Goal: Information Seeking & Learning: Learn about a topic

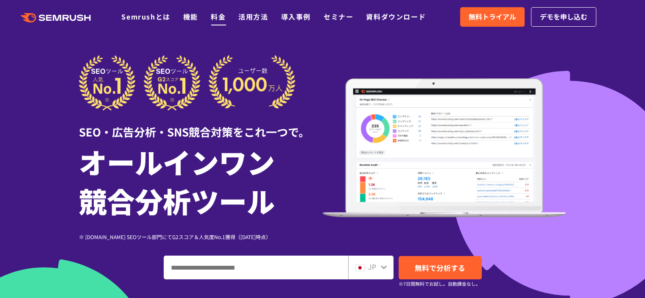
click at [219, 17] on link "料金" at bounding box center [218, 16] width 15 height 10
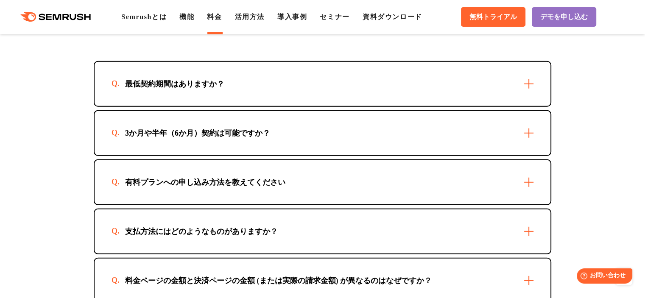
scroll to position [2460, 0]
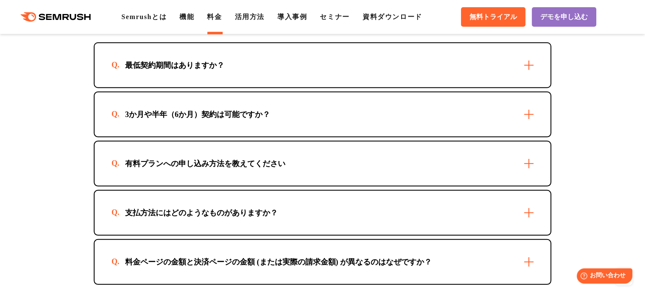
click at [533, 59] on div "最低契約期間はありますか？" at bounding box center [323, 65] width 456 height 44
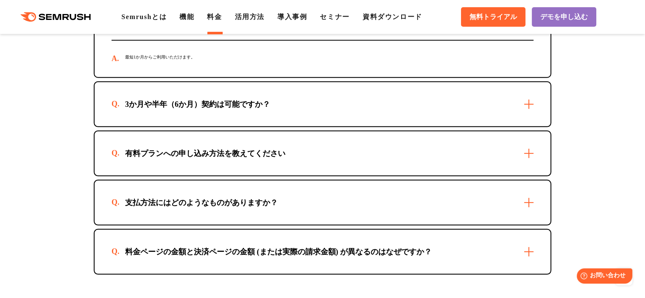
scroll to position [2516, 0]
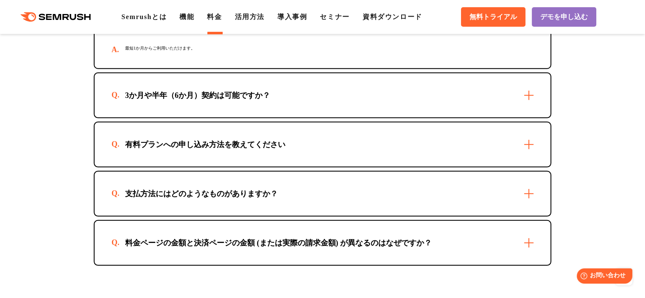
click at [533, 87] on div "3か月や半年（6か月）契約は可能ですか？" at bounding box center [323, 95] width 456 height 44
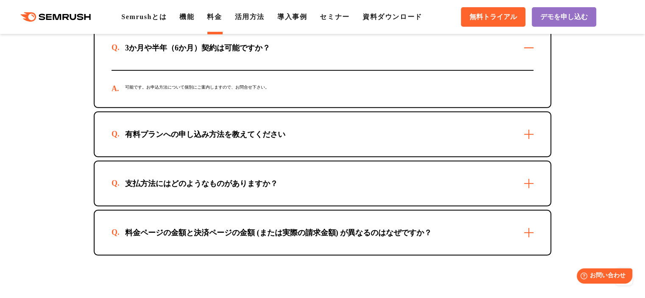
scroll to position [2572, 0]
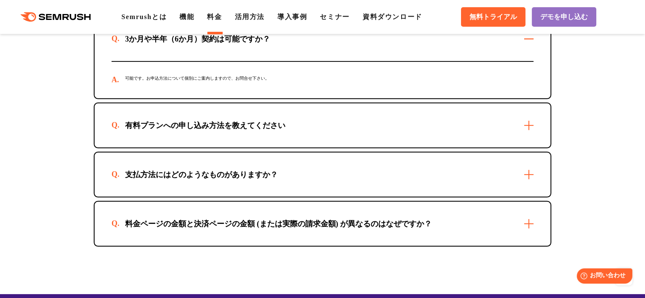
click at [531, 121] on div "有料プランへの申し込み方法を教えてください" at bounding box center [323, 125] width 456 height 44
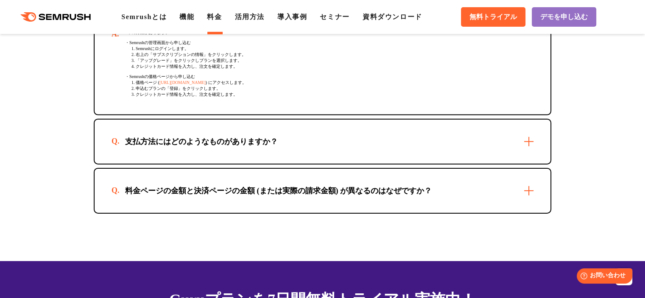
scroll to position [2714, 0]
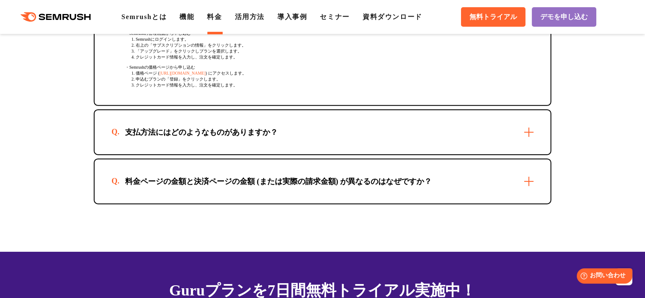
click at [528, 131] on div "支払方法にはどのようなものがありますか？" at bounding box center [323, 132] width 456 height 44
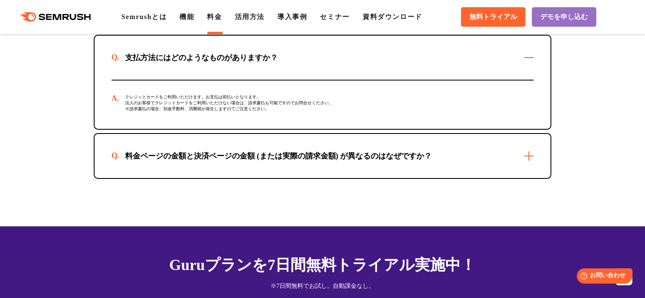
scroll to position [2799, 0]
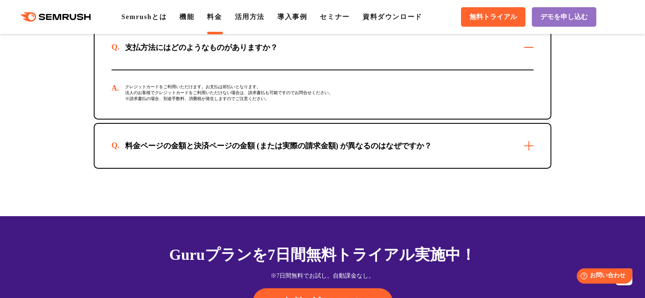
click at [529, 145] on div "料金ページの金額と決済ページの金額 (または実際の請求金額) が異なるのはなぜですか？" at bounding box center [323, 146] width 456 height 44
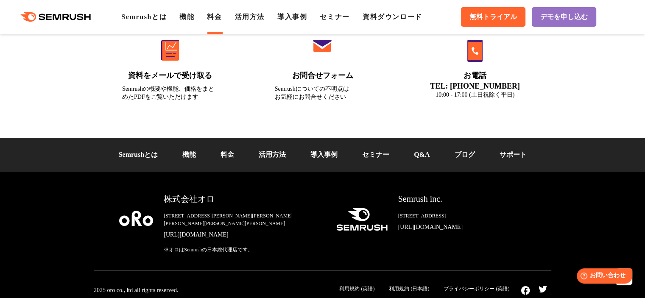
scroll to position [3264, 0]
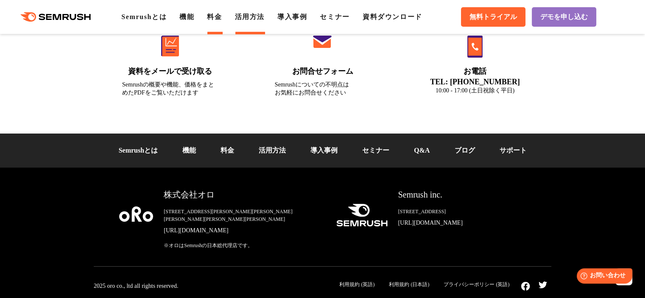
click at [249, 17] on link "活用方法" at bounding box center [250, 16] width 30 height 7
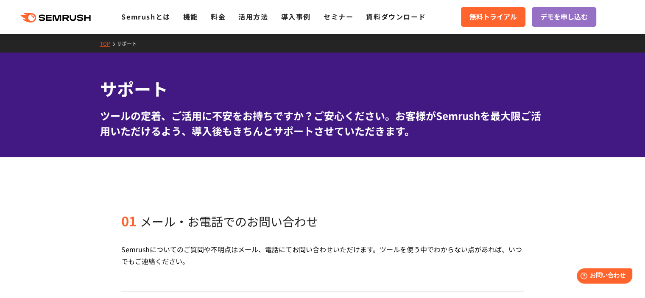
scroll to position [28, 0]
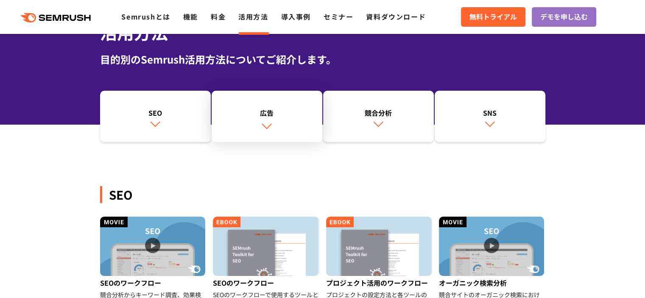
click at [274, 125] on link "広告" at bounding box center [267, 117] width 111 height 52
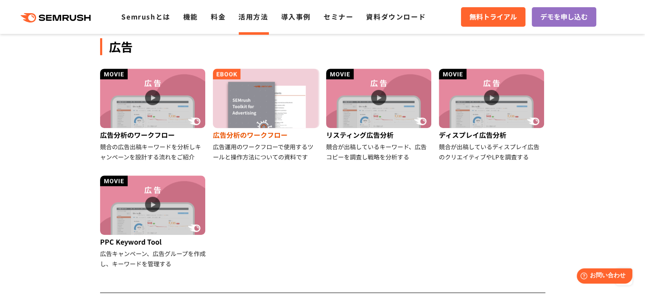
scroll to position [473, 0]
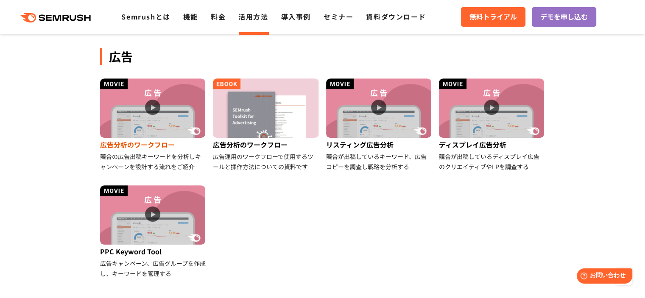
click at [143, 114] on img at bounding box center [152, 107] width 105 height 59
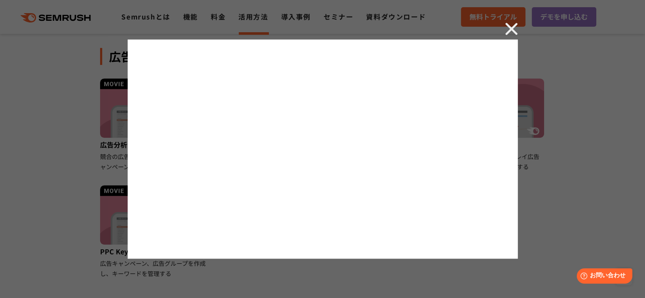
click at [511, 25] on img at bounding box center [511, 28] width 13 height 13
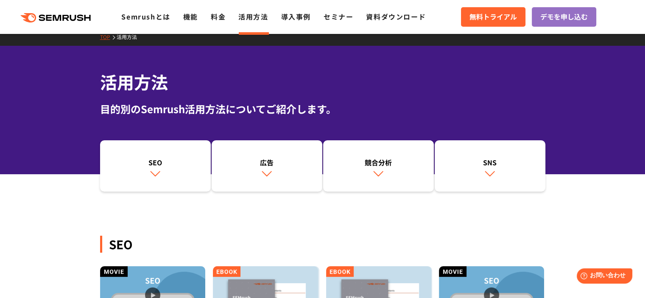
scroll to position [0, 0]
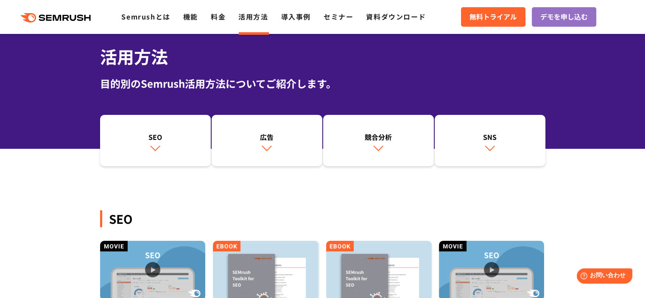
scroll to position [56, 0]
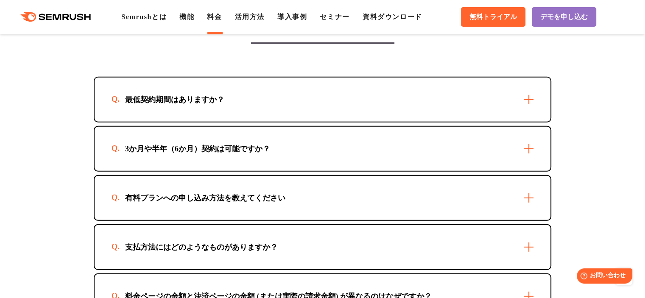
scroll to position [2400, 0]
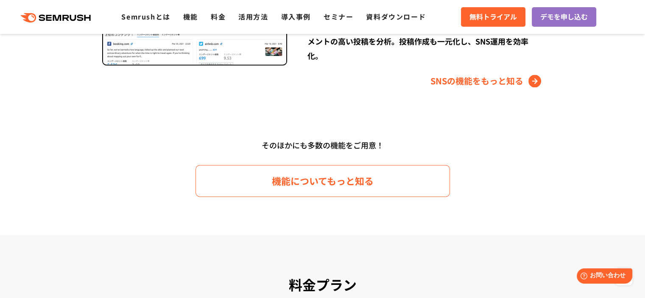
scroll to position [1300, 0]
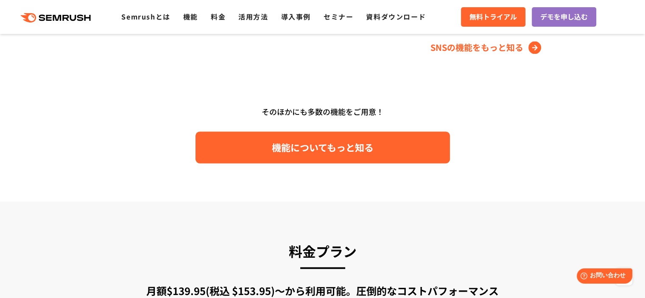
click at [303, 151] on span "機能についてもっと知る" at bounding box center [323, 147] width 102 height 15
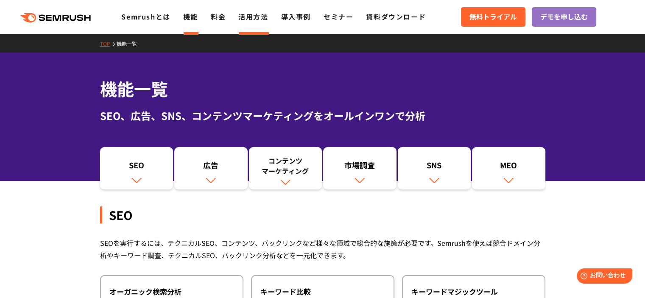
click at [257, 17] on link "活用方法" at bounding box center [253, 16] width 30 height 10
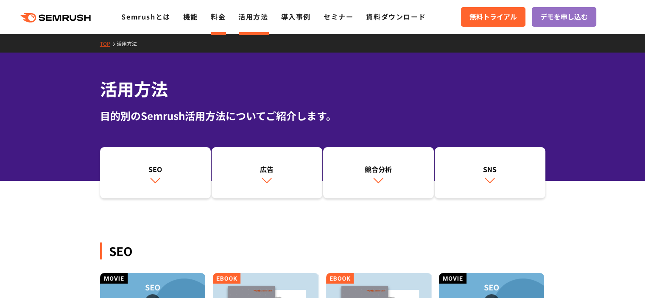
click at [221, 20] on link "料金" at bounding box center [218, 16] width 15 height 10
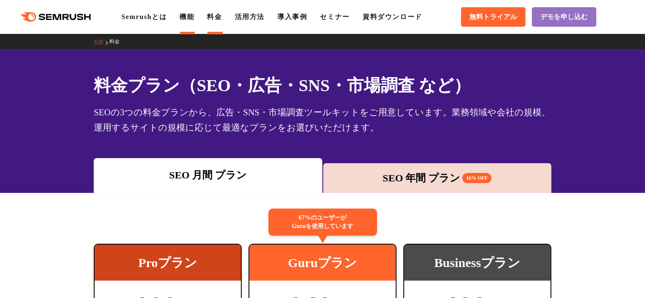
click at [188, 17] on link "機能" at bounding box center [186, 16] width 15 height 7
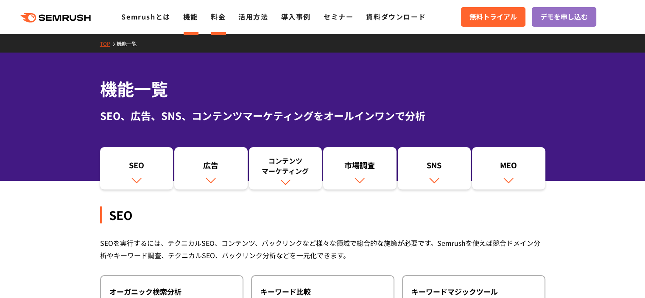
click at [217, 21] on link "料金" at bounding box center [218, 16] width 15 height 10
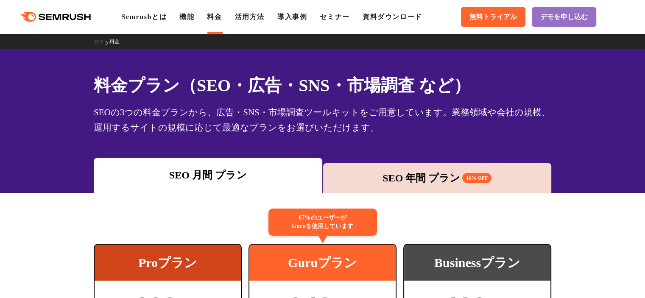
click at [253, 22] on div ".cls {fill: #FF642D;} .cls {fill: #FF642D;} Semrushとは 機能 料金 活用方法 導入事例 セミナー 資料ダウ…" at bounding box center [322, 16] width 645 height 25
click at [262, 24] on div ".cls {fill: #FF642D;} .cls {fill: #FF642D;} Semrushとは 機能 料金 活用方法 導入事例 セミナー 資料ダウ…" at bounding box center [322, 16] width 645 height 25
click at [259, 16] on link "活用方法" at bounding box center [250, 16] width 30 height 7
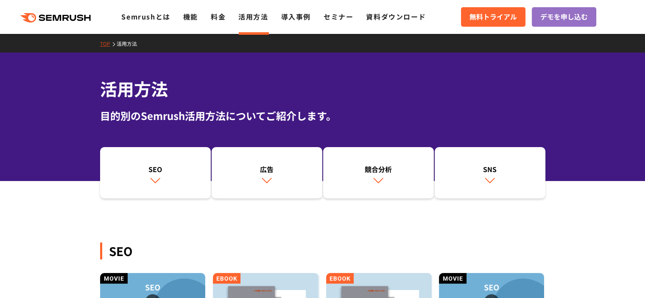
click at [296, 23] on div ".cls {fill: #FF642D;} .cls {fill: #FF642D;} Semrushとは 機能 料金 活用方法 導入事例 セミナー 資料ダウ…" at bounding box center [322, 16] width 645 height 25
click at [302, 20] on link "導入事例" at bounding box center [296, 16] width 30 height 10
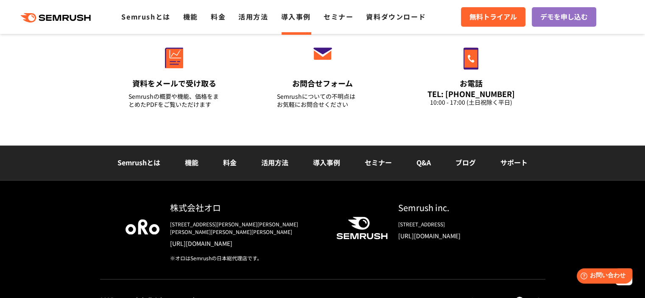
scroll to position [1166, 0]
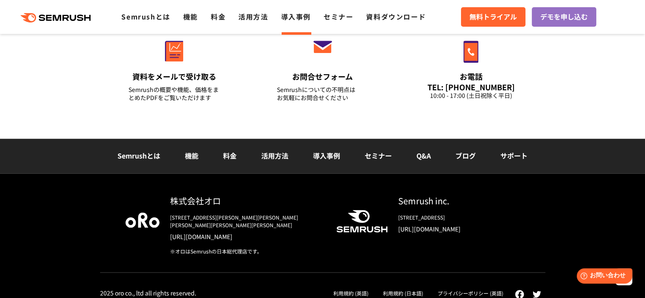
click at [427, 155] on link "Q&A" at bounding box center [423, 156] width 14 height 10
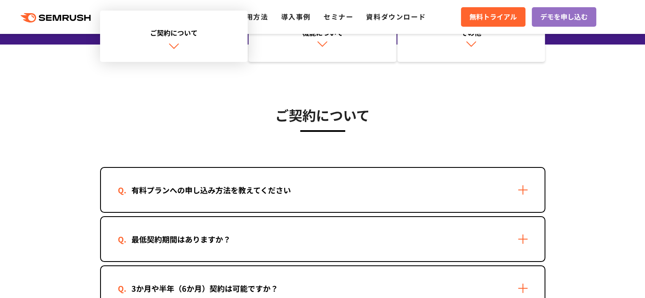
scroll to position [141, 0]
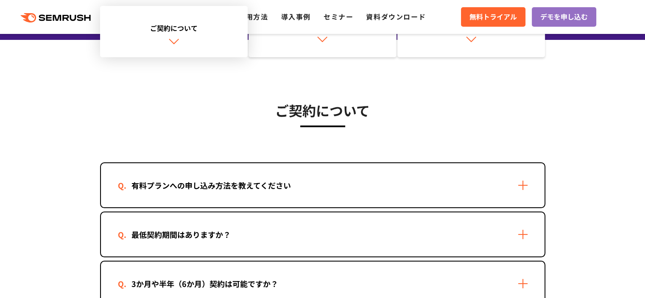
click at [171, 39] on img at bounding box center [173, 41] width 11 height 11
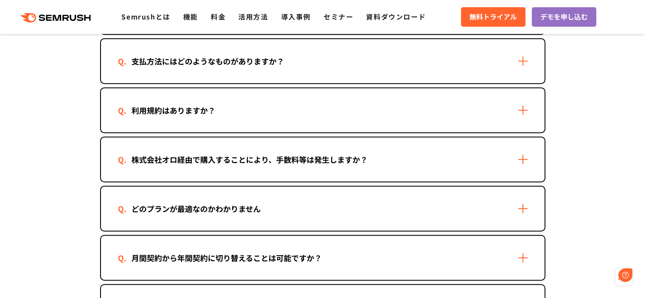
scroll to position [429, 0]
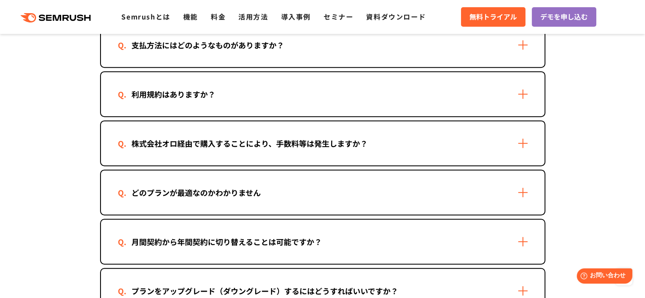
click at [520, 140] on div "株式会社オロ経由で購入することにより、手数料等は発生しますか？" at bounding box center [323, 143] width 444 height 44
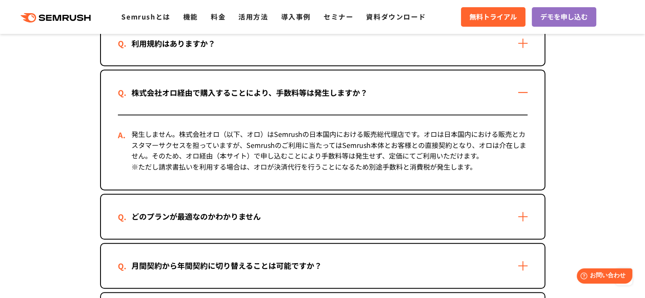
scroll to position [514, 0]
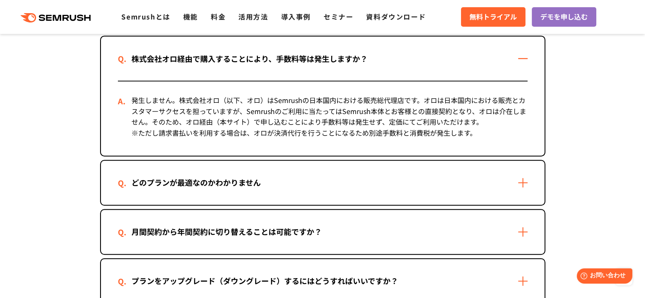
click at [518, 183] on div "どのプランが最適なのかわかりません" at bounding box center [323, 183] width 444 height 44
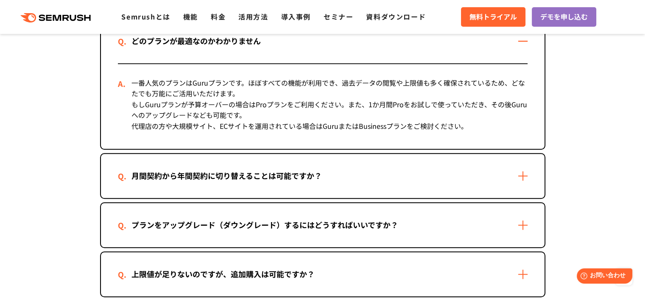
scroll to position [684, 0]
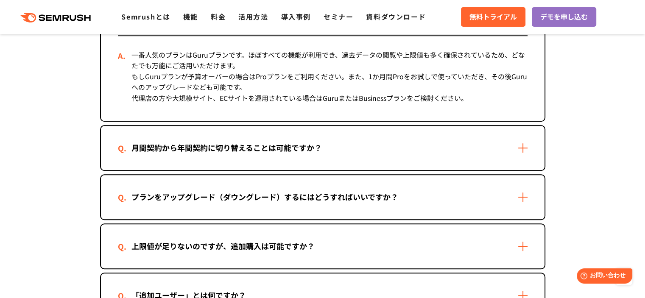
click at [523, 142] on div "月間契約から年間契約に切り替えることは可能ですか？" at bounding box center [323, 148] width 444 height 44
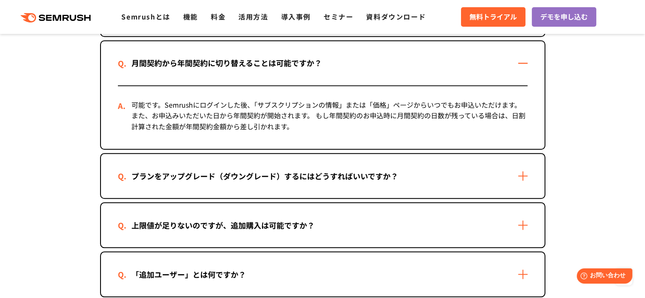
scroll to position [797, 0]
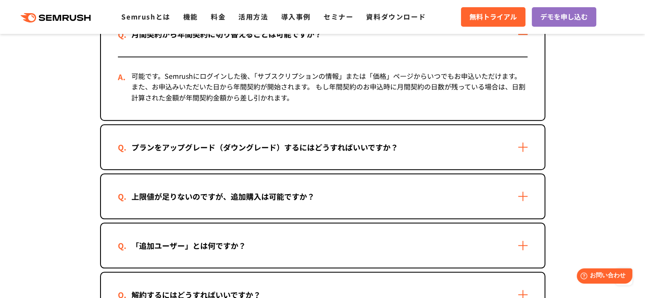
click at [520, 142] on div "プランをアップグレード（ダウングレード）するにはどうすればいいですか？" at bounding box center [323, 147] width 444 height 44
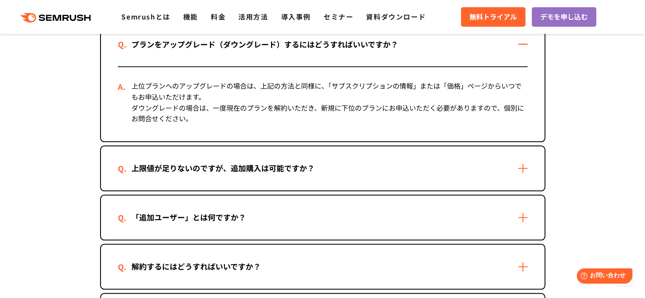
scroll to position [910, 0]
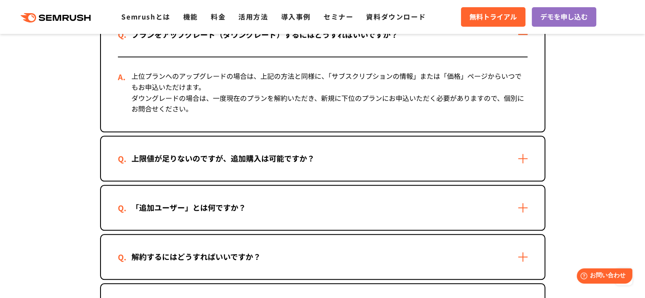
click at [521, 153] on div "上限値が足りないのですが、追加購入は可能ですか？" at bounding box center [323, 159] width 444 height 44
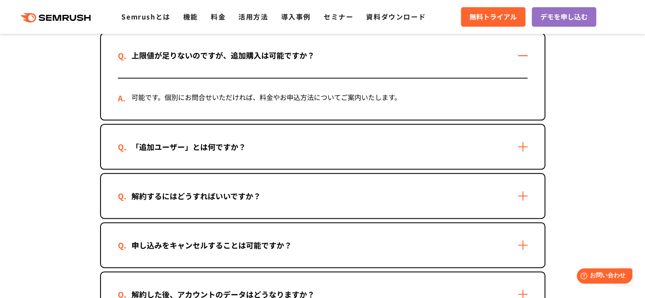
scroll to position [1023, 0]
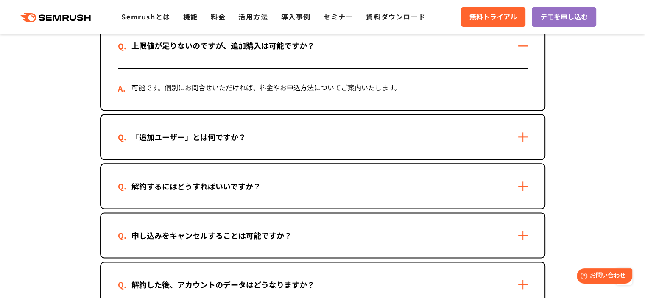
click at [523, 134] on div "「追加ユーザー」とは何ですか？" at bounding box center [323, 137] width 444 height 44
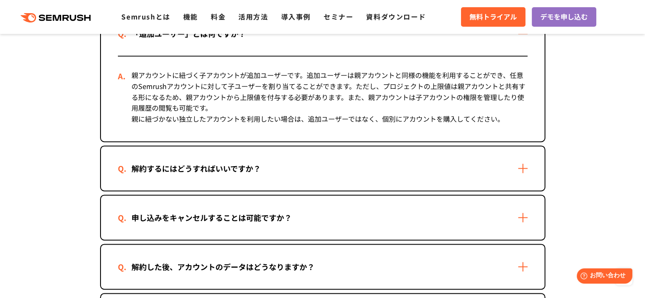
scroll to position [1136, 0]
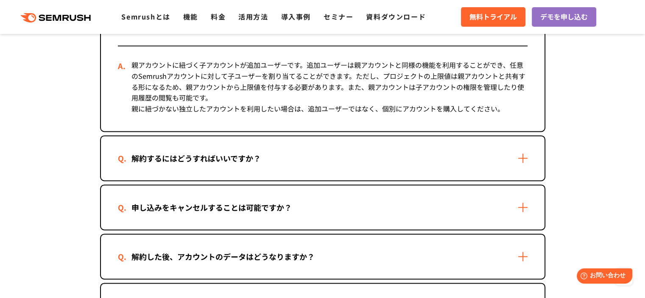
click at [524, 156] on div "解約するにはどうすればいいですか？" at bounding box center [323, 158] width 444 height 44
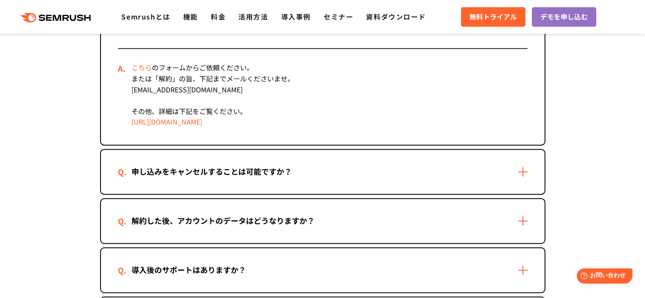
scroll to position [1277, 0]
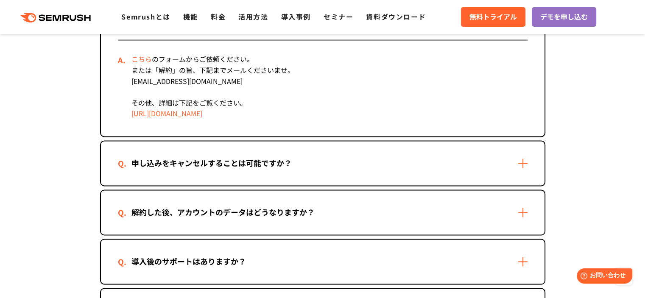
click at [527, 159] on div "申し込みをキャンセルすることは可能ですか？" at bounding box center [323, 163] width 444 height 44
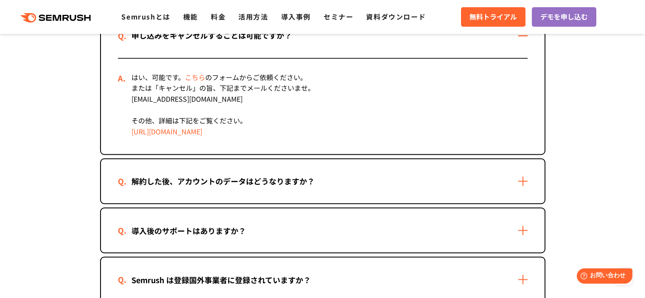
scroll to position [1419, 0]
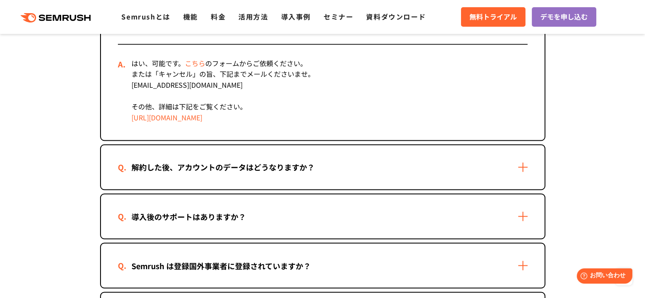
click at [521, 166] on div "解約した後、アカウントのデータはどうなりますか？" at bounding box center [323, 167] width 444 height 44
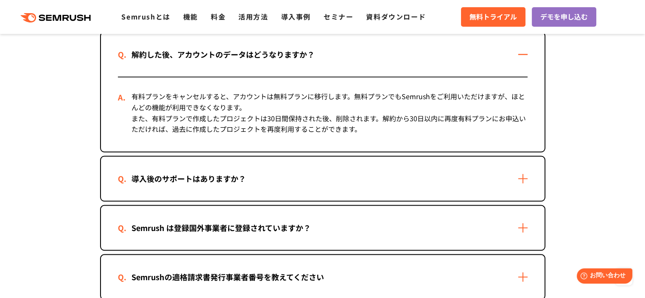
scroll to position [1561, 0]
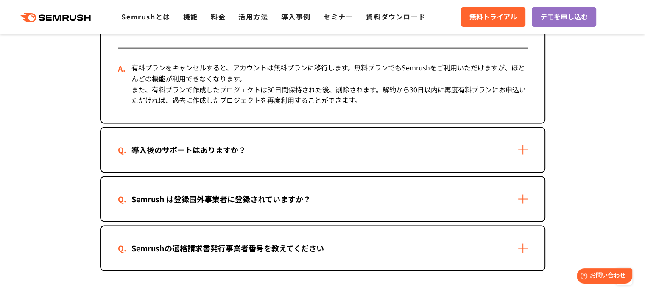
click at [522, 142] on div "導入後のサポートはありますか？" at bounding box center [323, 150] width 444 height 44
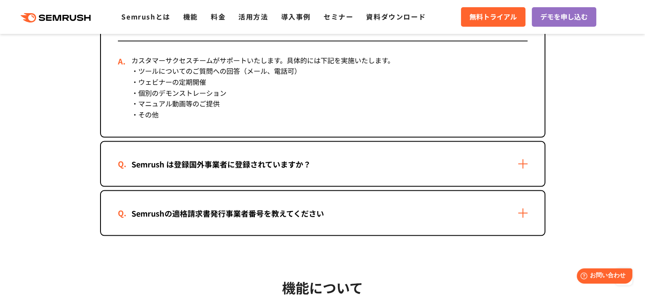
scroll to position [1701, 0]
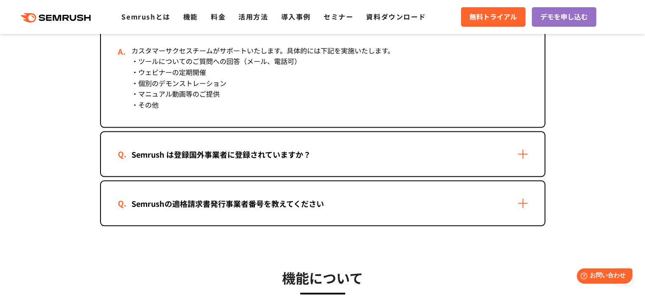
click at [525, 148] on div "Semrush は登録国外事業者に登録されていますか？" at bounding box center [323, 154] width 444 height 44
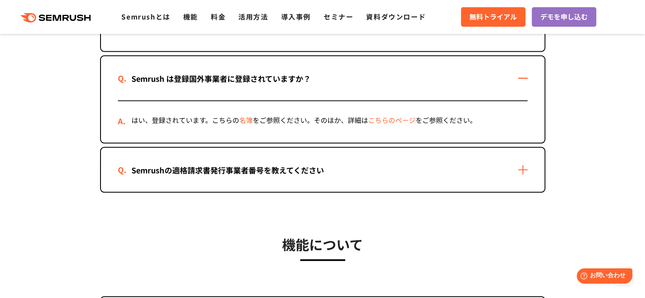
scroll to position [1786, 0]
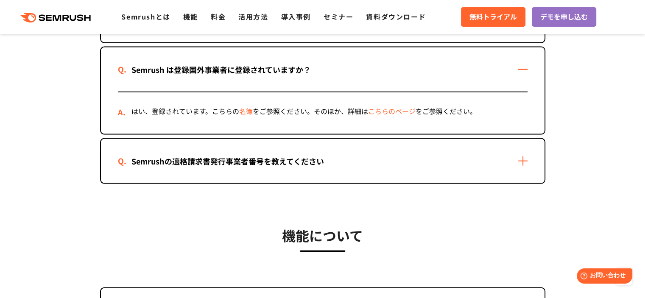
click at [524, 152] on div "Semrushの適格請求書発行事業者番号を教えてください" at bounding box center [323, 161] width 444 height 44
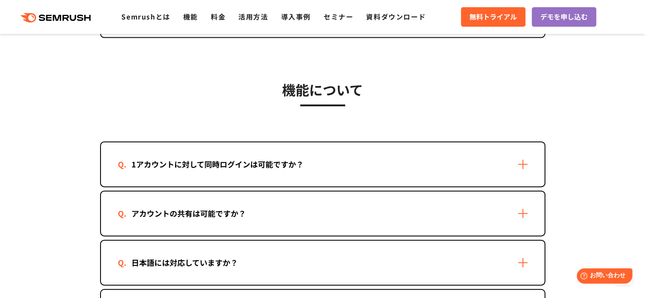
scroll to position [1985, 0]
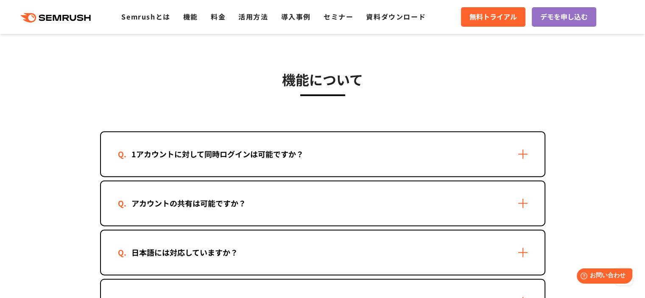
click at [518, 147] on div "1アカウントに対して同時ログインは可能ですか？" at bounding box center [323, 154] width 444 height 44
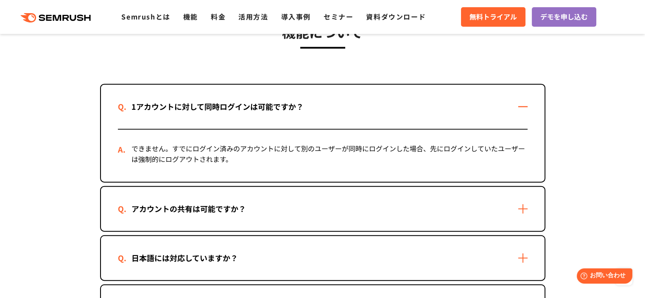
scroll to position [2041, 0]
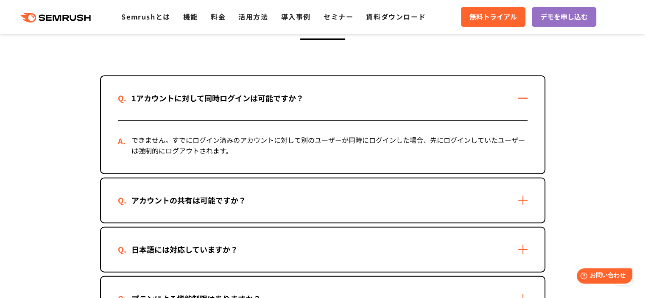
click at [522, 189] on div "アカウントの共有は可能ですか？" at bounding box center [323, 201] width 444 height 44
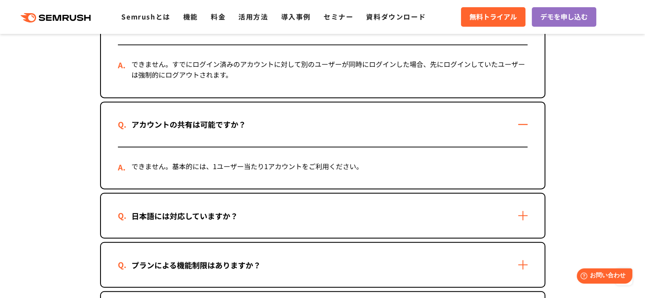
scroll to position [2125, 0]
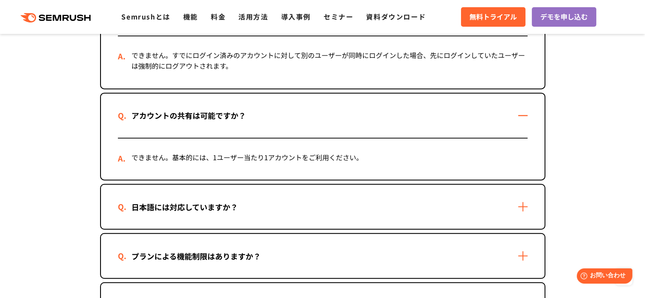
click at [526, 198] on div "日本語には対応していますか？" at bounding box center [323, 207] width 444 height 44
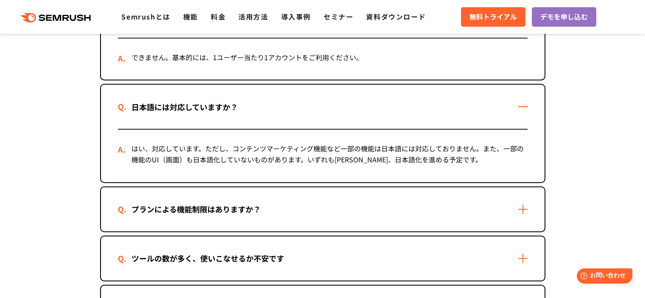
scroll to position [2239, 0]
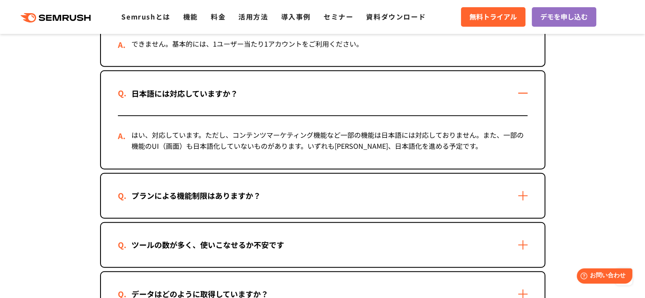
click at [526, 188] on div "プランによる機能制限はありますか？" at bounding box center [323, 196] width 444 height 44
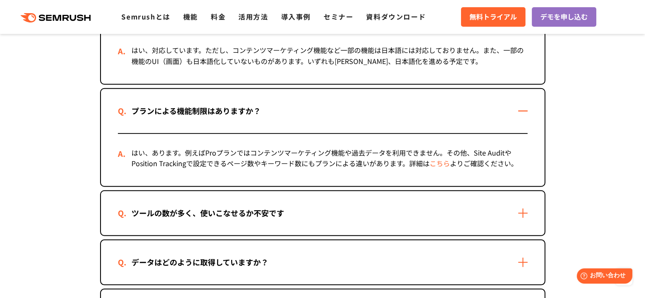
scroll to position [2352, 0]
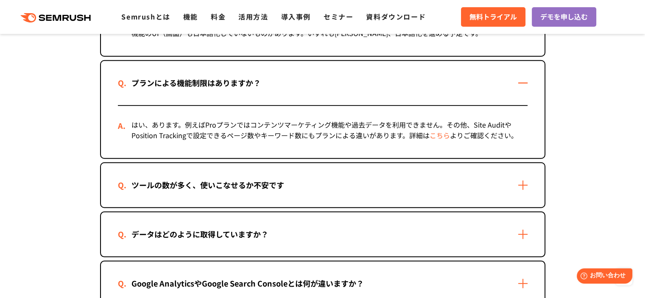
click at [526, 177] on div "ツールの数が多く、使いこなせるか不安です" at bounding box center [323, 185] width 444 height 44
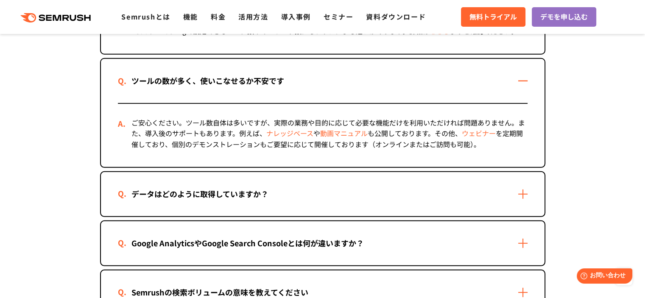
scroll to position [2465, 0]
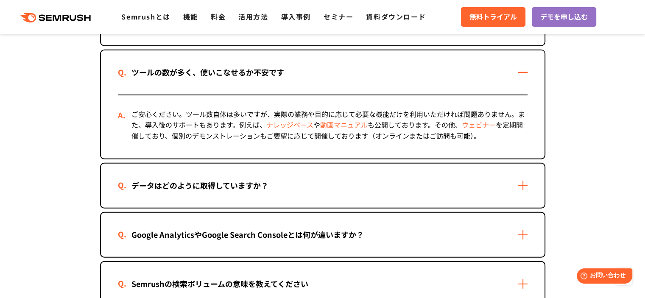
click at [527, 177] on div "データはどのように取得していますか？" at bounding box center [323, 186] width 444 height 44
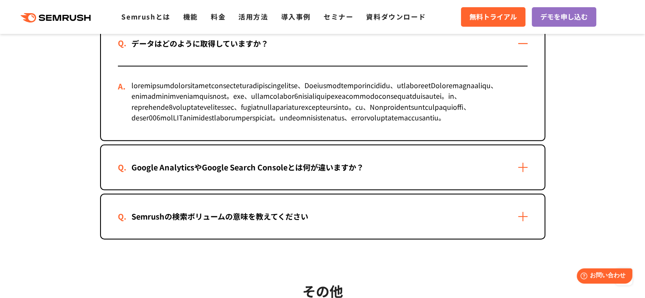
scroll to position [2634, 0]
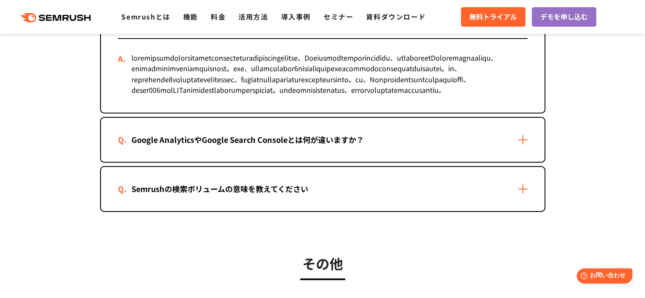
click at [528, 162] on div "Google AnalyticsやGoogle Search Consoleとは何が違いますか？" at bounding box center [323, 140] width 444 height 44
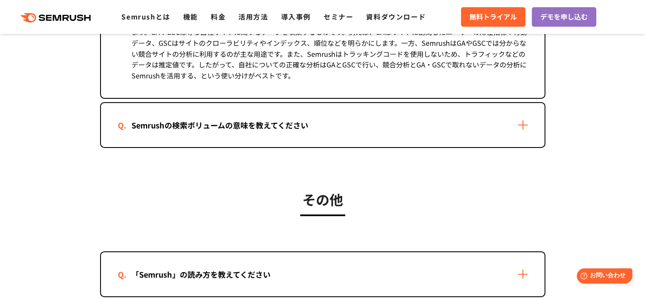
scroll to position [2804, 0]
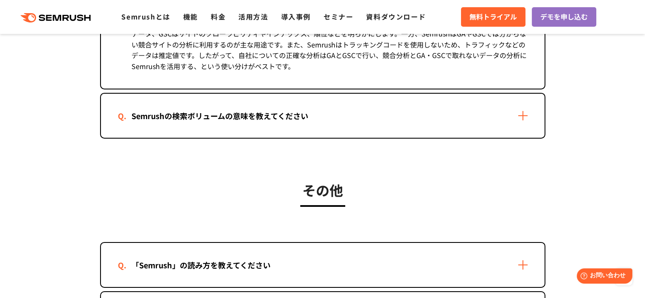
click at [520, 137] on div "Semrushの検索ボリュームの意味を教えてください" at bounding box center [323, 116] width 444 height 44
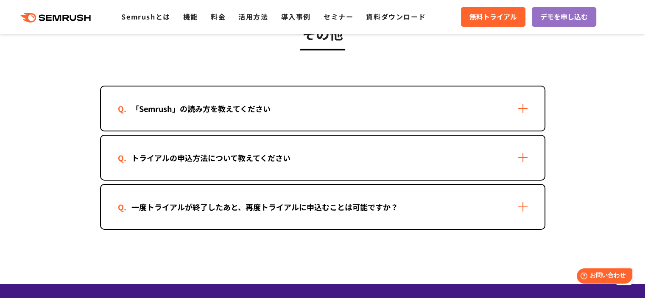
scroll to position [3058, 0]
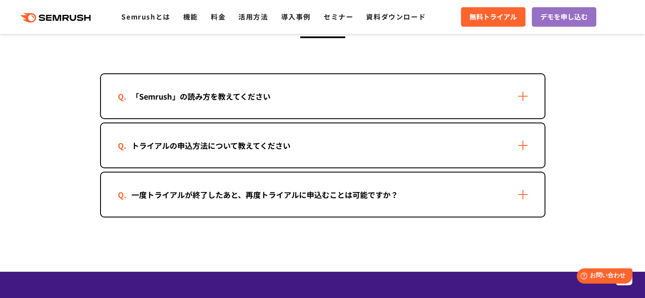
click at [523, 118] on div "「Semrush」の読み方を教えてください" at bounding box center [323, 96] width 444 height 44
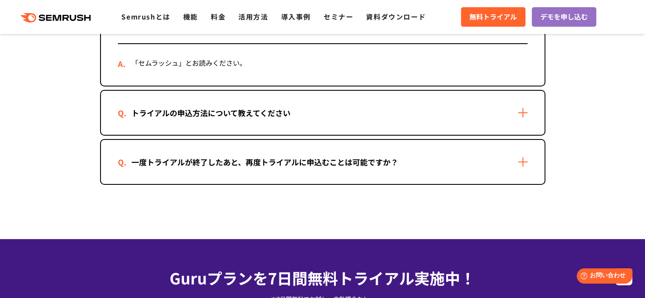
scroll to position [3143, 0]
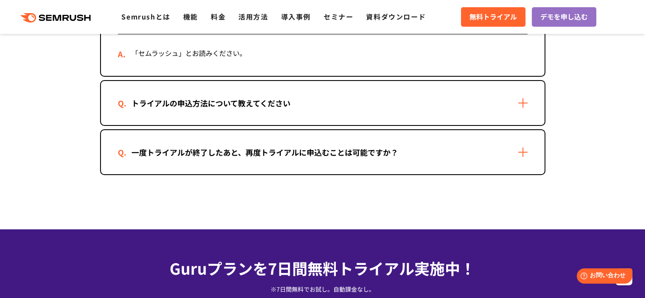
click at [522, 125] on div "トライアルの申込方法について教えてください" at bounding box center [323, 103] width 444 height 44
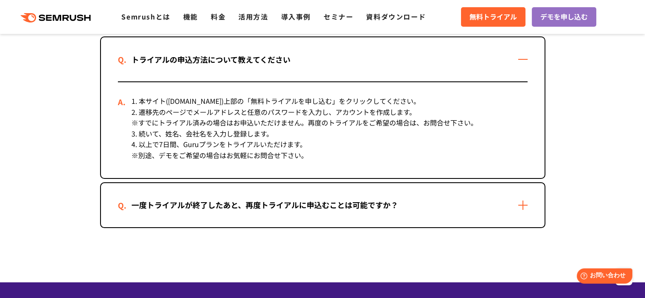
scroll to position [3200, 0]
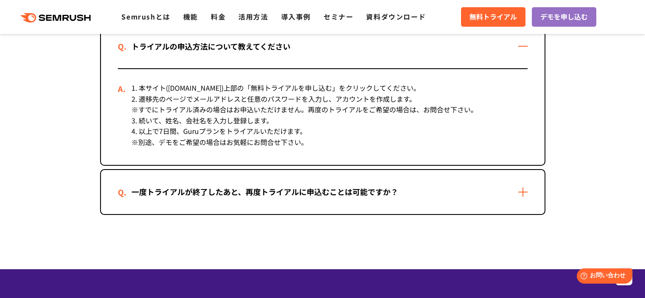
click at [527, 214] on div "一度トライアルが終了したあと、再度トライアルに申込むことは可能ですか？" at bounding box center [323, 192] width 444 height 44
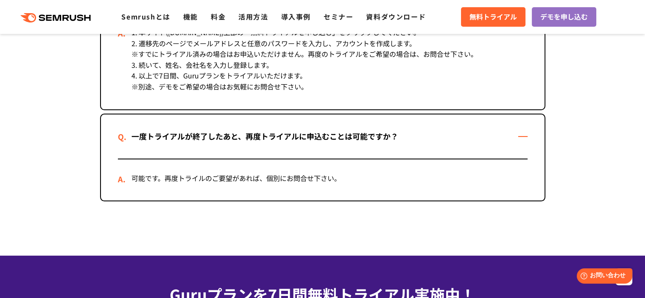
scroll to position [3257, 0]
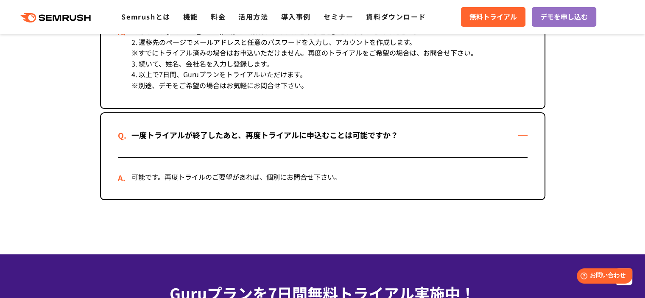
click at [58, 22] on icon ".cls {fill: #FF642D;}" at bounding box center [56, 17] width 96 height 9
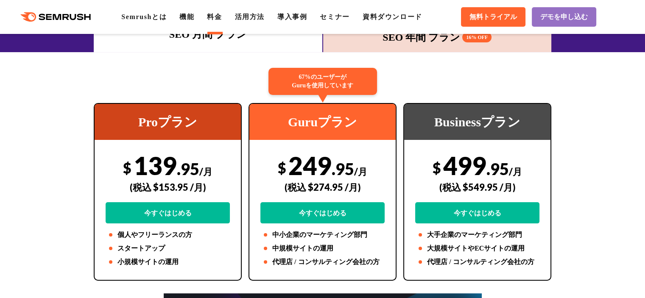
scroll to position [141, 0]
